Goal: Transaction & Acquisition: Purchase product/service

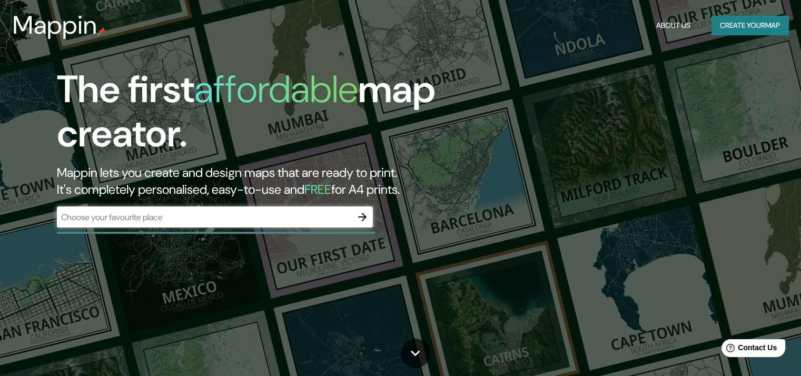
click at [432, 253] on div "The first affordable map creator. Mappin lets you create and design maps that a…" at bounding box center [400, 188] width 801 height 376
click at [741, 27] on button "Create your map" at bounding box center [750, 25] width 77 height 19
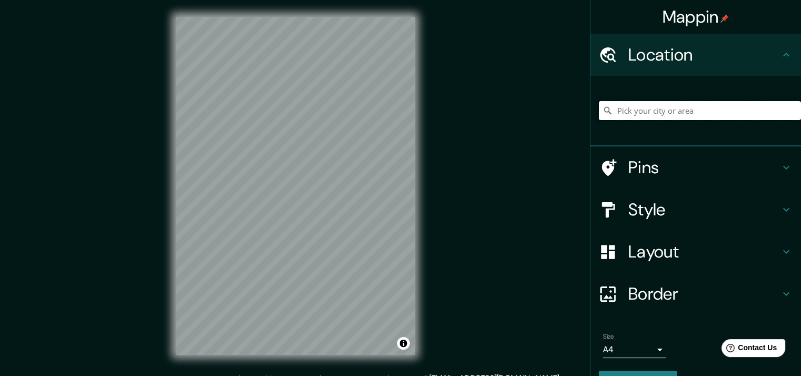
click at [662, 112] on input "Pick your city or area" at bounding box center [700, 110] width 202 height 19
type input "u"
click at [639, 173] on h4 "Pins" at bounding box center [704, 167] width 152 height 21
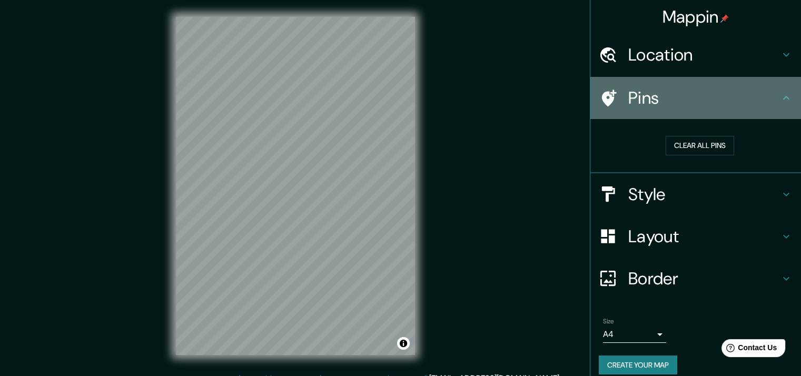
click at [683, 108] on h4 "Pins" at bounding box center [704, 97] width 152 height 21
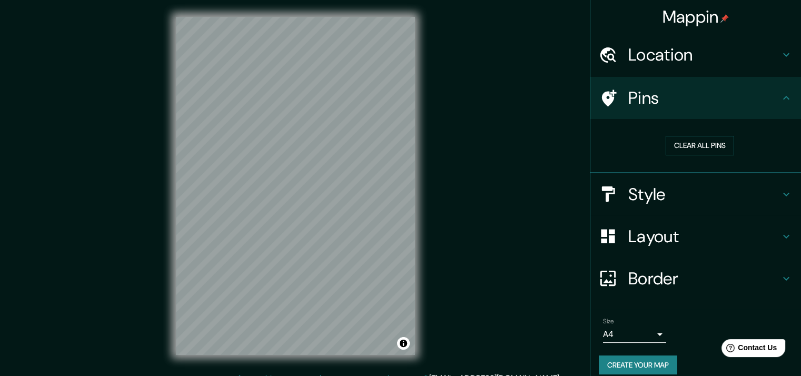
click at [782, 84] on div "Pins" at bounding box center [695, 98] width 211 height 42
click at [781, 98] on icon at bounding box center [786, 98] width 13 height 13
click at [704, 143] on button "Clear all pins" at bounding box center [700, 145] width 68 height 19
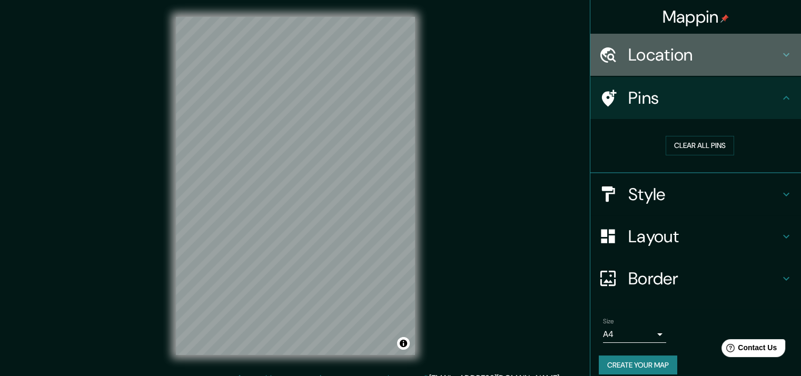
click at [780, 55] on icon at bounding box center [786, 54] width 13 height 13
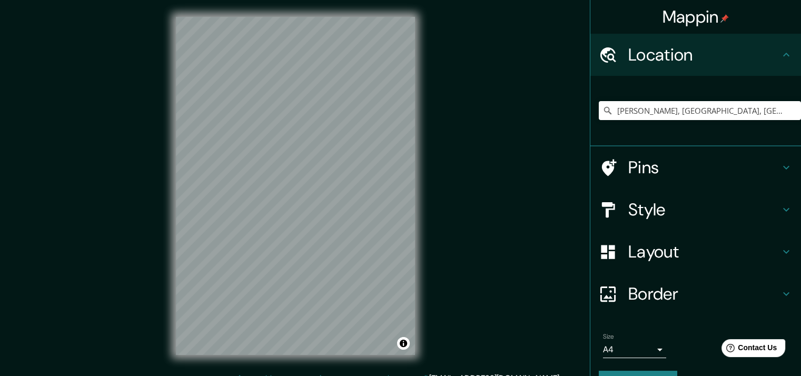
click at [642, 247] on h4 "Layout" at bounding box center [704, 251] width 152 height 21
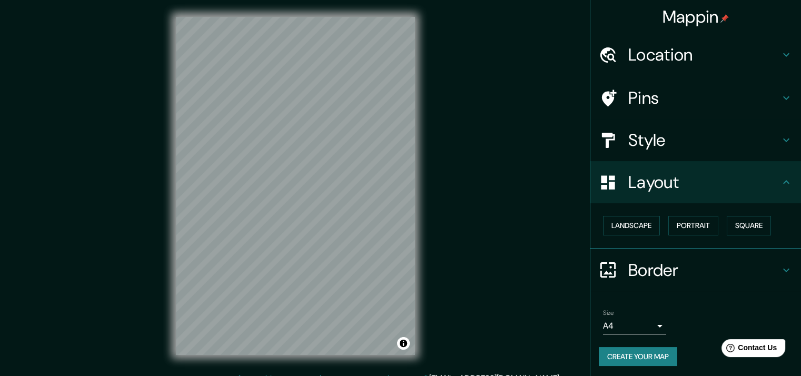
click at [657, 139] on h4 "Style" at bounding box center [704, 140] width 152 height 21
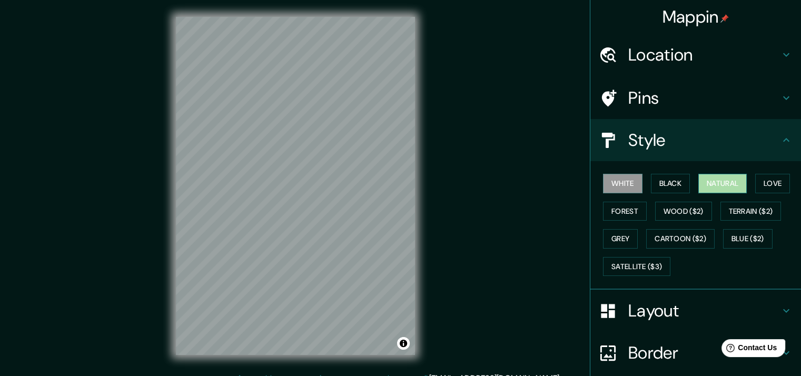
click at [705, 178] on button "Natural" at bounding box center [722, 183] width 48 height 19
click at [681, 45] on h4 "Location" at bounding box center [704, 54] width 152 height 21
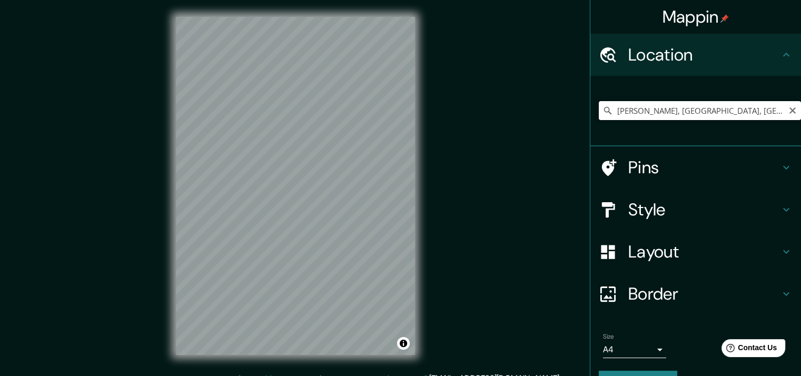
click at [747, 107] on input "[PERSON_NAME], [GEOGRAPHIC_DATA], [GEOGRAPHIC_DATA]" at bounding box center [700, 110] width 202 height 19
click at [695, 112] on input "[PERSON_NAME], [GEOGRAPHIC_DATA], [GEOGRAPHIC_DATA]" at bounding box center [700, 110] width 202 height 19
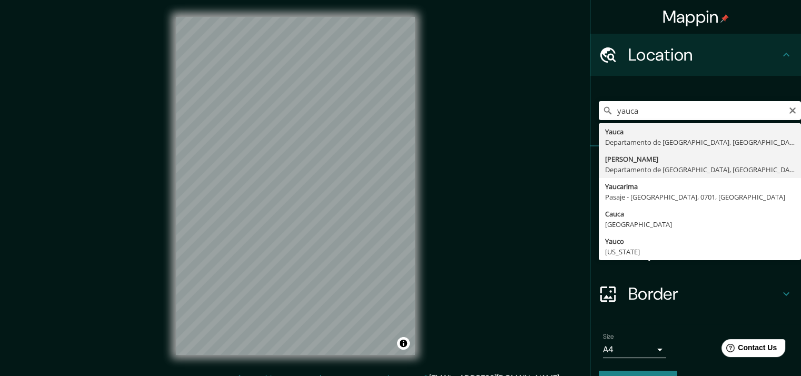
type input "[PERSON_NAME], [GEOGRAPHIC_DATA], [GEOGRAPHIC_DATA]"
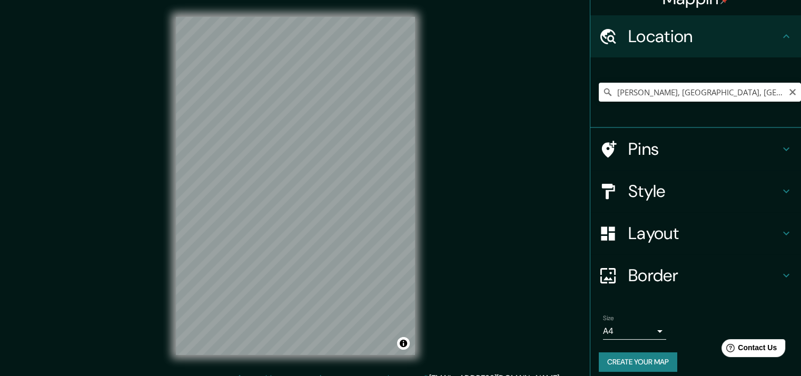
scroll to position [26, 0]
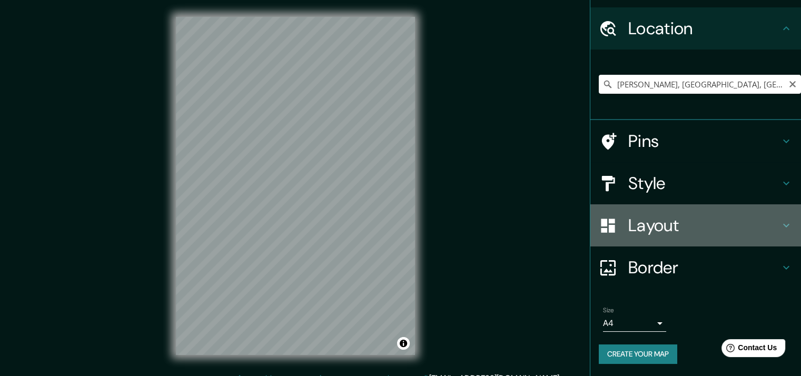
click at [649, 232] on h4 "Layout" at bounding box center [704, 225] width 152 height 21
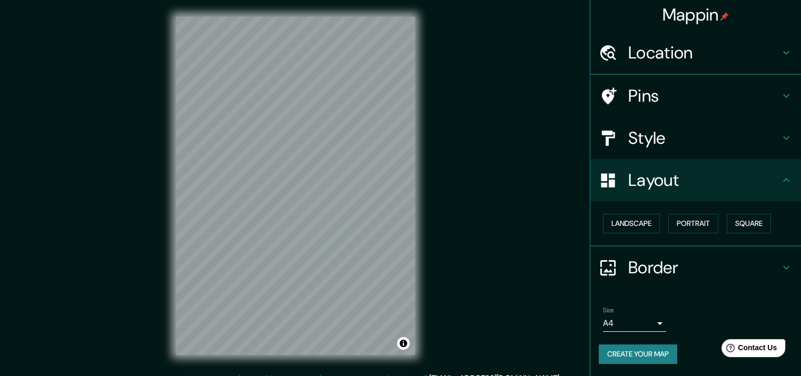
scroll to position [2, 0]
click at [651, 184] on h4 "Layout" at bounding box center [704, 180] width 152 height 21
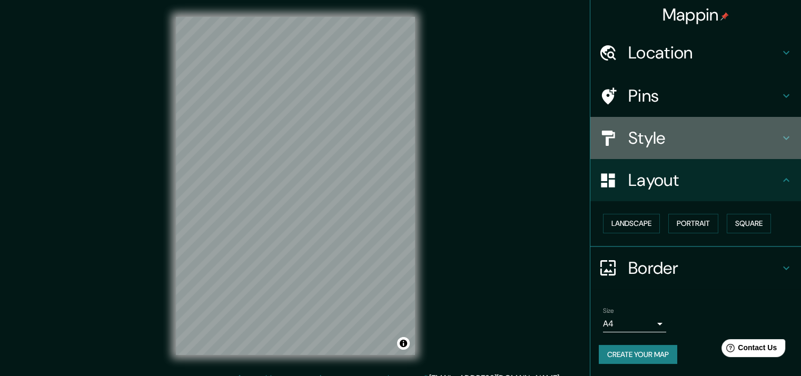
click at [649, 140] on h4 "Style" at bounding box center [704, 137] width 152 height 21
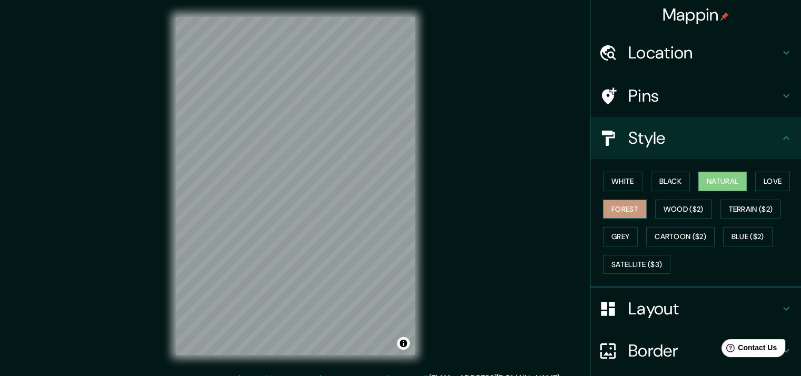
click at [613, 205] on button "Forest" at bounding box center [625, 209] width 44 height 19
click at [670, 201] on button "Wood ($2)" at bounding box center [683, 209] width 57 height 19
click at [706, 180] on button "Natural" at bounding box center [722, 181] width 48 height 19
click at [673, 203] on button "Wood ($2)" at bounding box center [683, 209] width 57 height 19
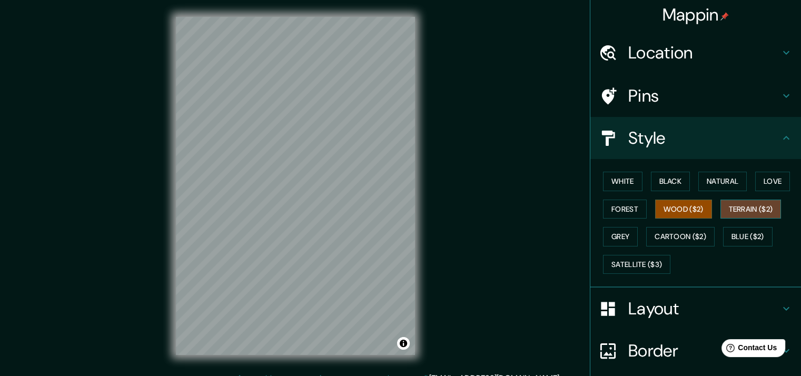
click at [744, 209] on button "Terrain ($2)" at bounding box center [751, 209] width 61 height 19
click at [682, 231] on button "Cartoon ($2)" at bounding box center [680, 236] width 68 height 19
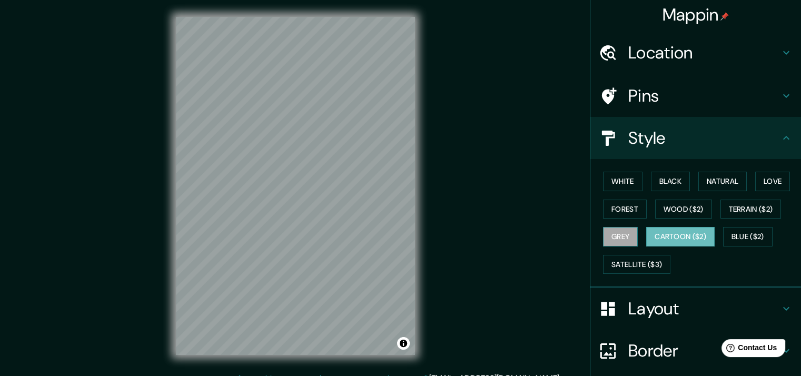
click at [616, 228] on button "Grey" at bounding box center [620, 236] width 35 height 19
click at [619, 265] on button "Satellite ($3)" at bounding box center [636, 264] width 67 height 19
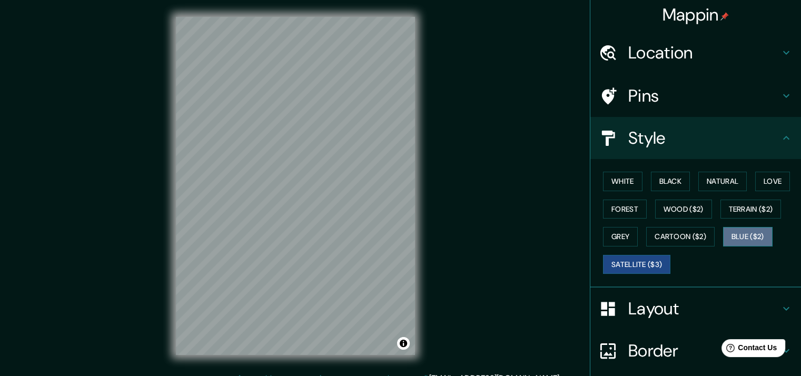
click at [724, 230] on button "Blue ($2)" at bounding box center [748, 236] width 50 height 19
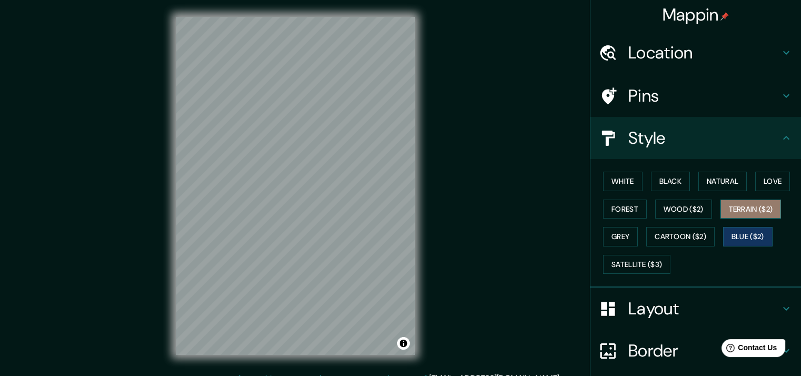
click at [740, 202] on button "Terrain ($2)" at bounding box center [751, 209] width 61 height 19
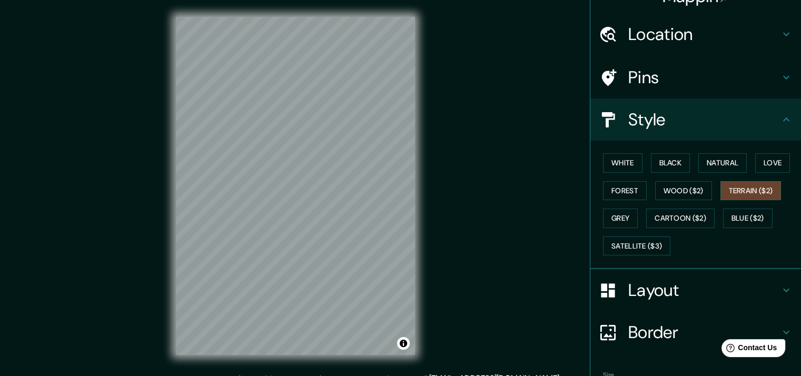
scroll to position [0, 0]
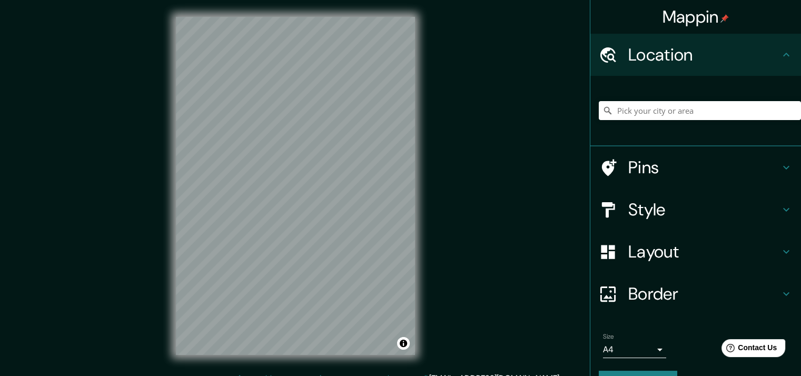
click at [698, 123] on div at bounding box center [700, 110] width 202 height 53
click at [696, 113] on input "Pick your city or area" at bounding box center [700, 110] width 202 height 19
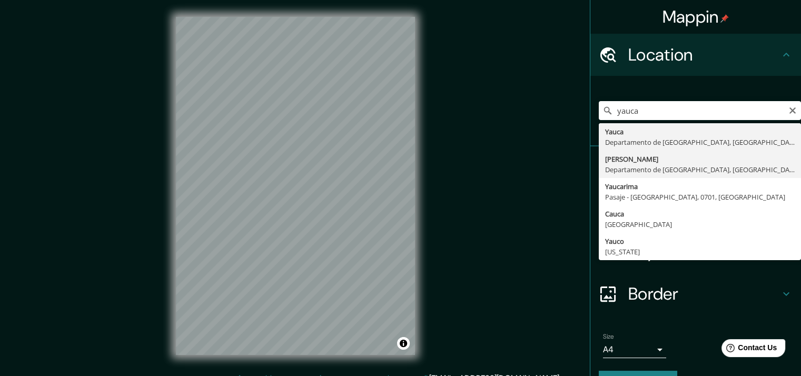
type input "[PERSON_NAME], [GEOGRAPHIC_DATA], [GEOGRAPHIC_DATA]"
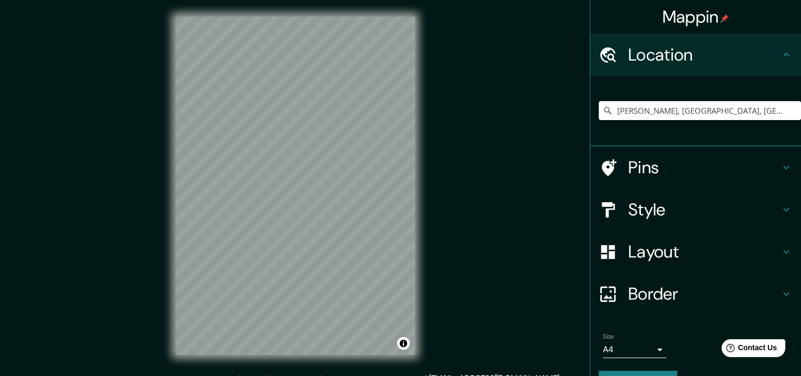
click at [147, 258] on div "Mappin Location [GEOGRAPHIC_DATA][PERSON_NAME], [GEOGRAPHIC_DATA], [GEOGRAPHIC_…" at bounding box center [400, 194] width 801 height 389
click at [454, 185] on div "Mappin Location [GEOGRAPHIC_DATA][PERSON_NAME], [GEOGRAPHIC_DATA], [GEOGRAPHIC_…" at bounding box center [400, 194] width 801 height 389
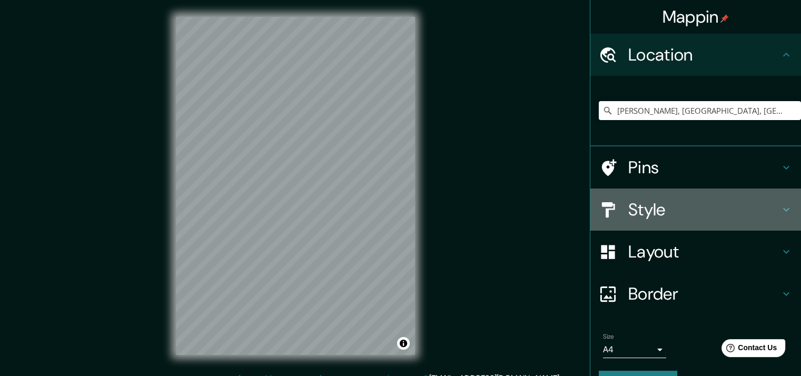
click at [642, 209] on h4 "Style" at bounding box center [704, 209] width 152 height 21
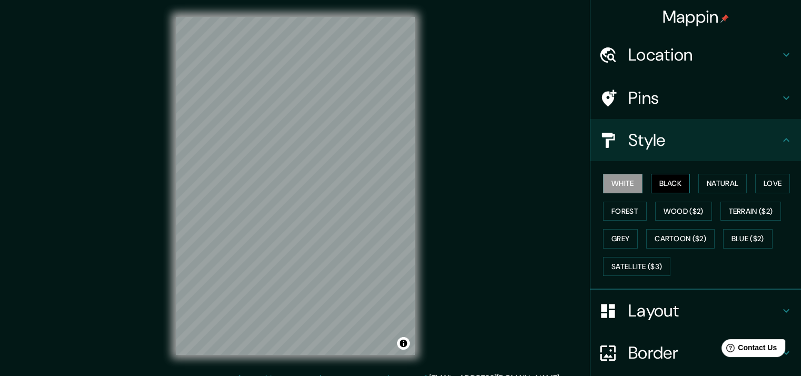
click at [673, 182] on button "Black" at bounding box center [671, 183] width 40 height 19
